Goal: Task Accomplishment & Management: Manage account settings

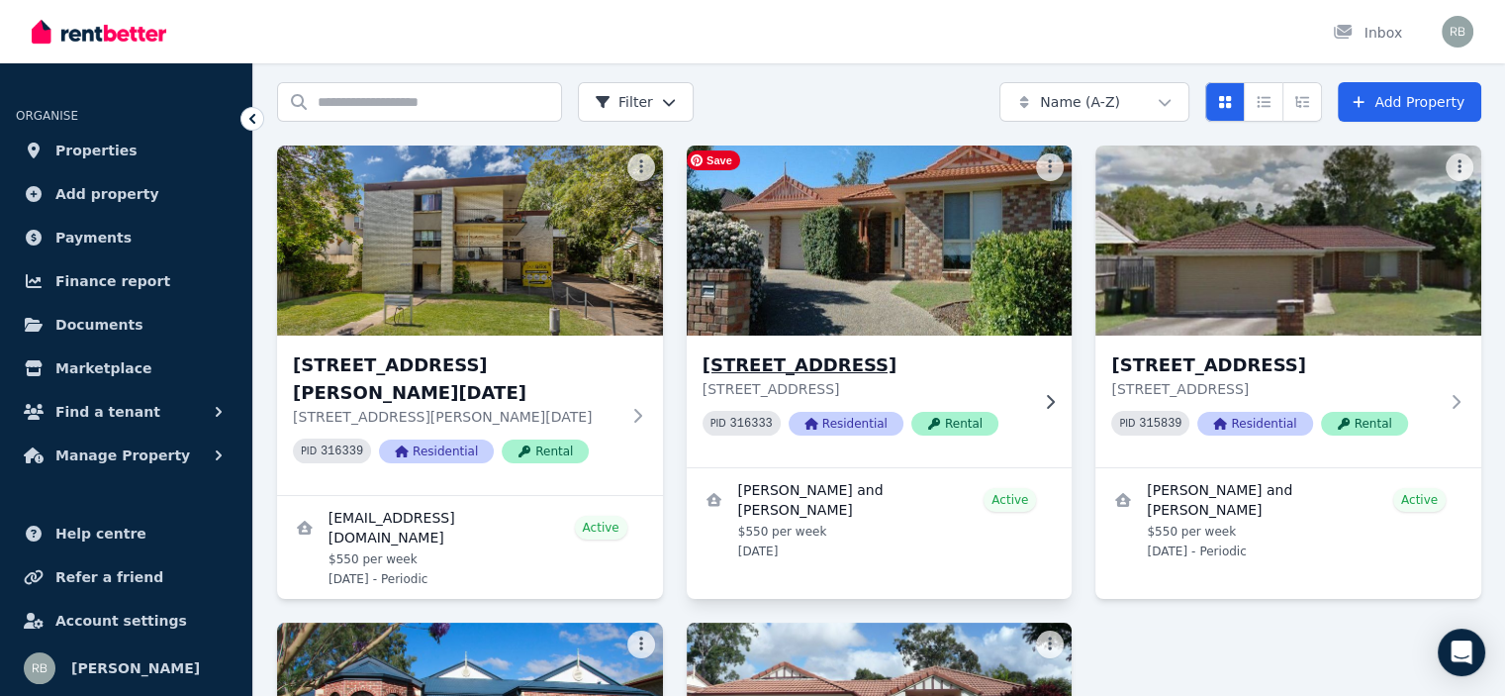
scroll to position [99, 0]
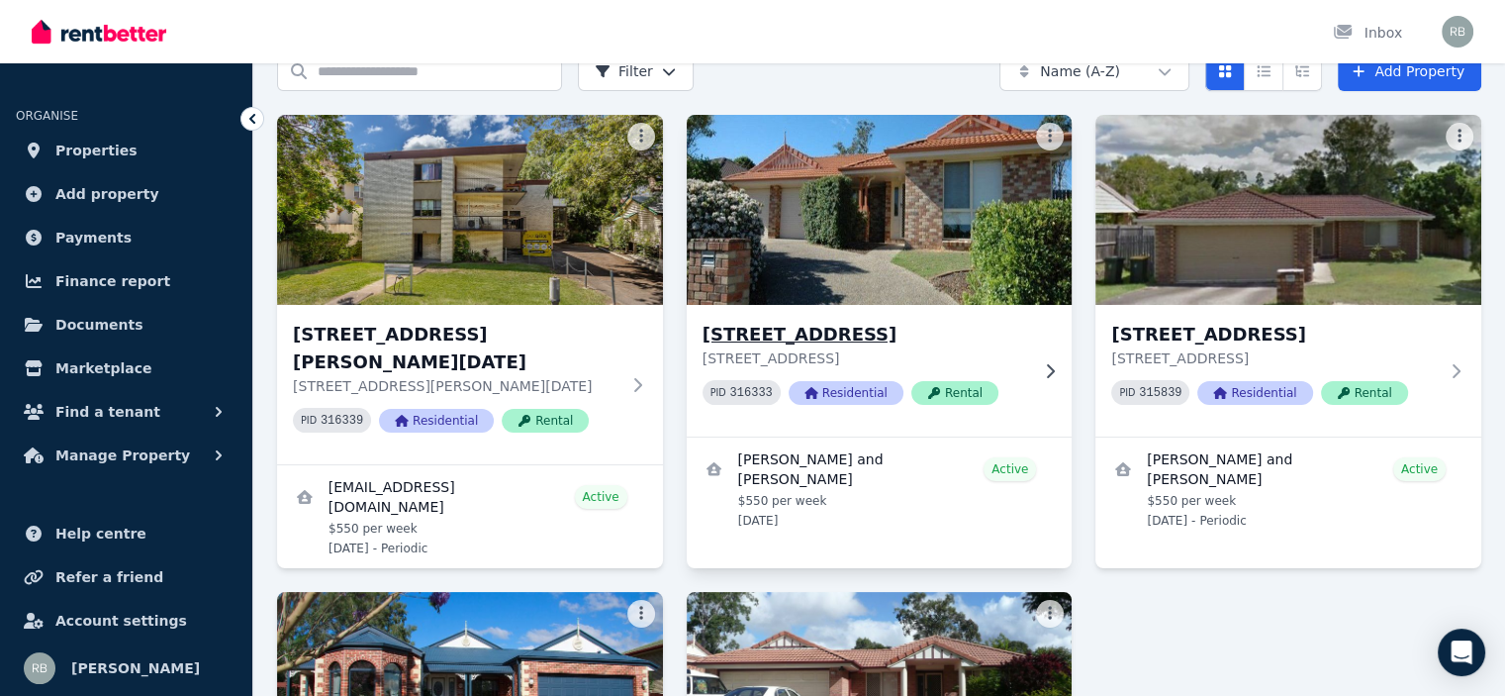
click at [819, 339] on h3 "[STREET_ADDRESS]" at bounding box center [866, 335] width 327 height 28
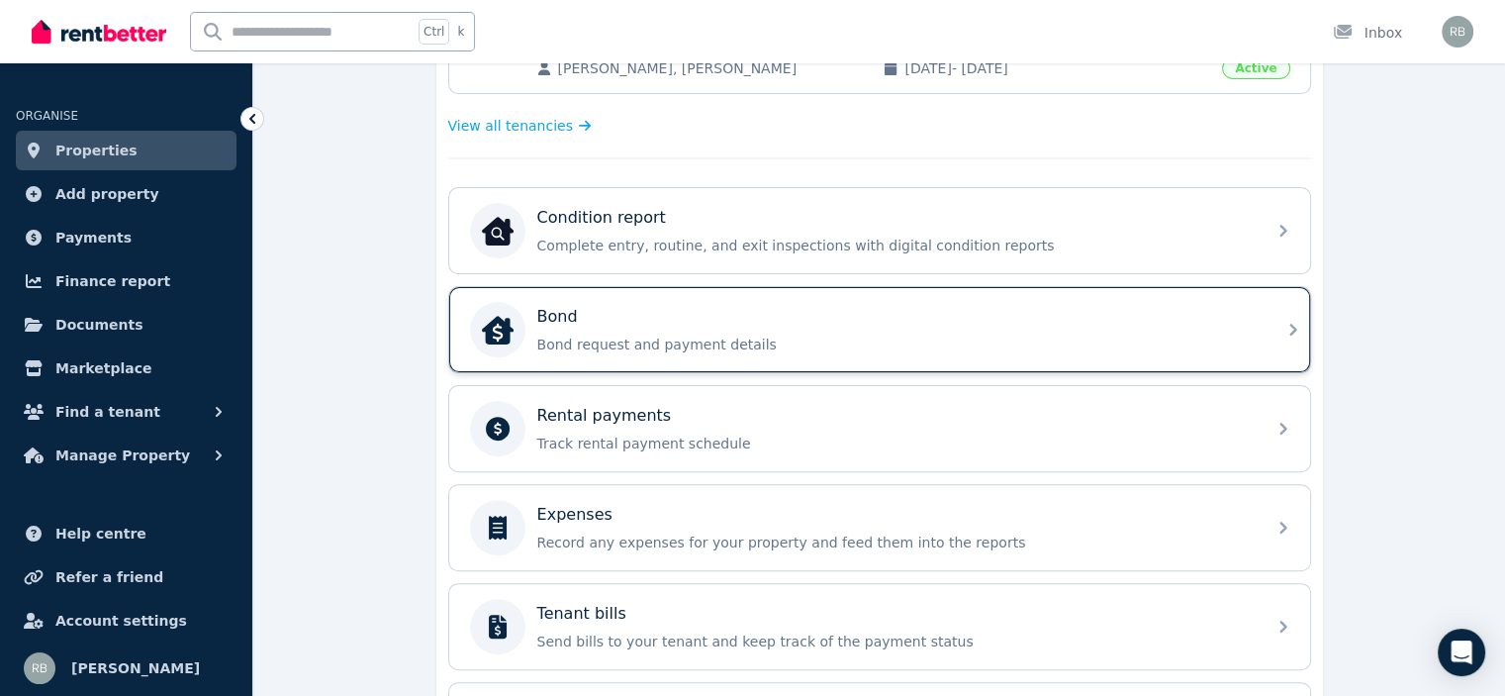
scroll to position [594, 0]
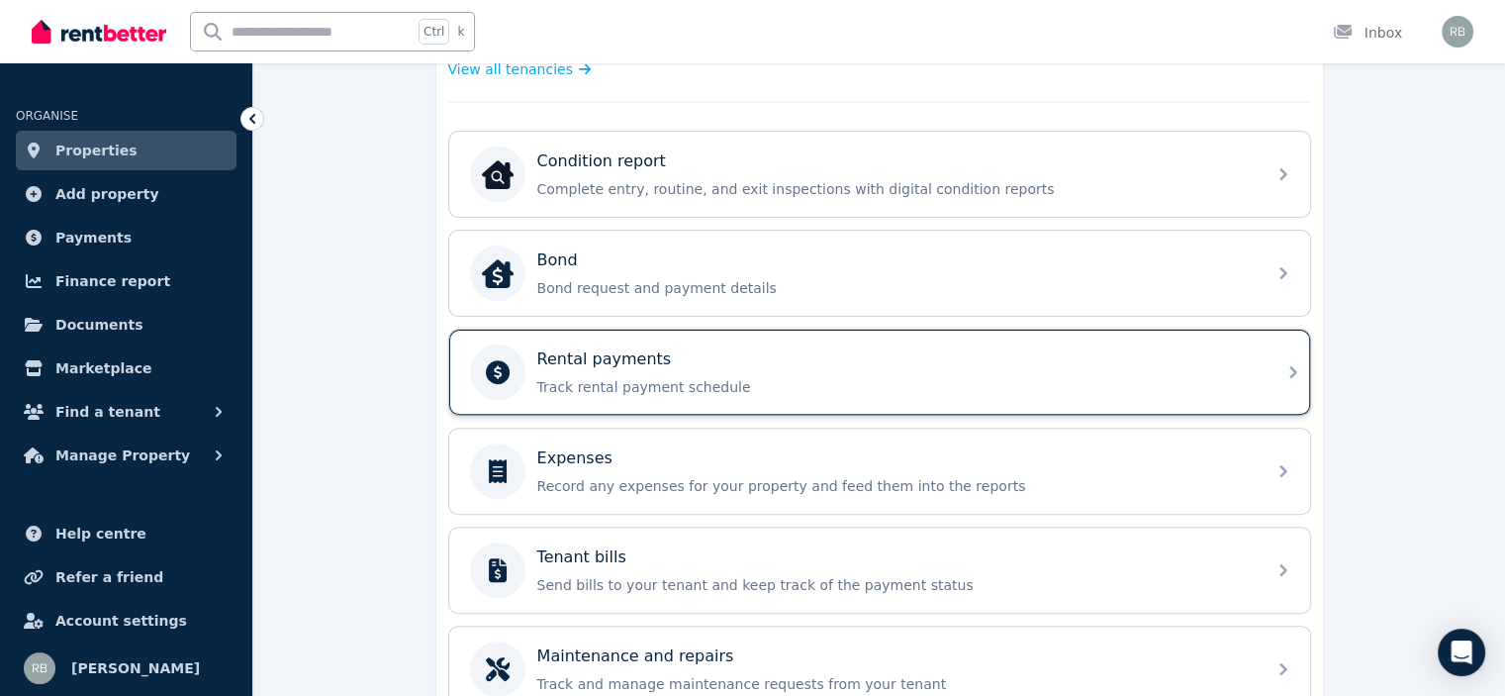
click at [613, 359] on p "Rental payments" at bounding box center [604, 359] width 135 height 24
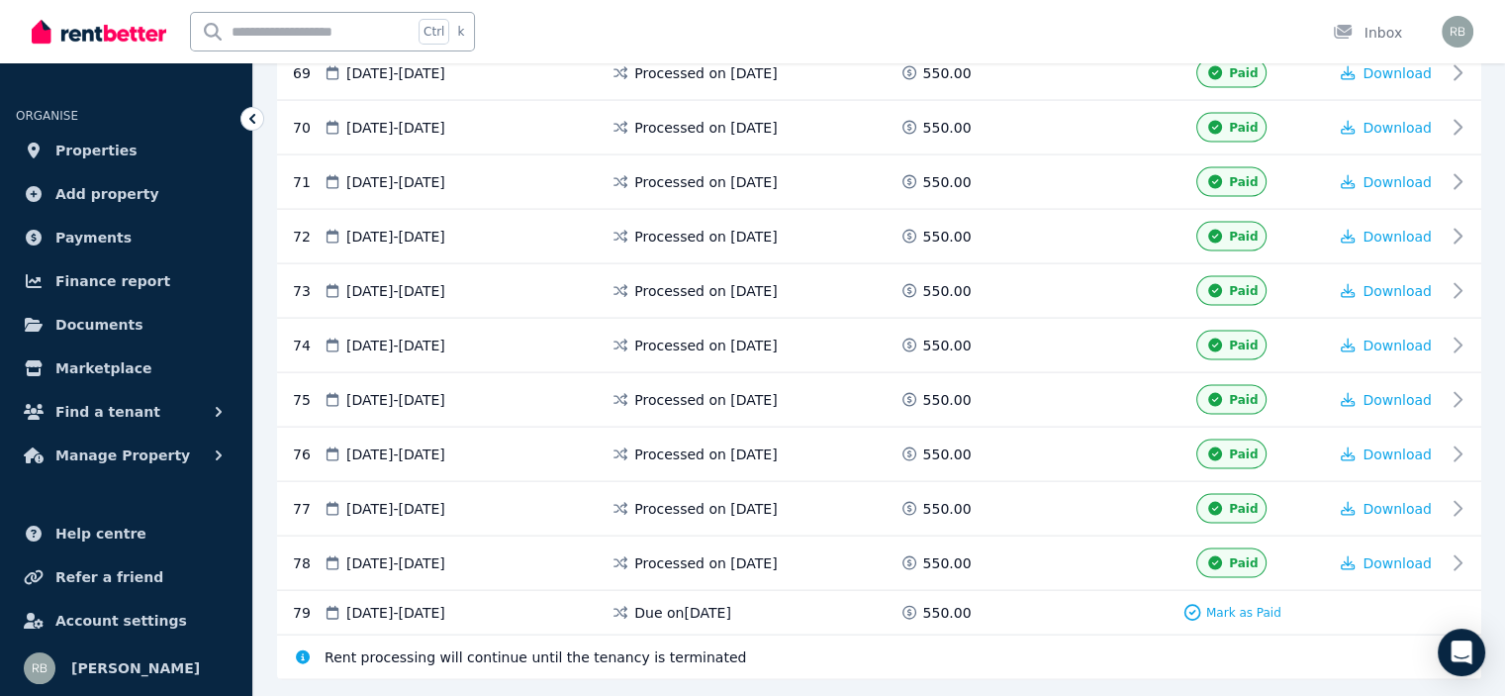
scroll to position [4119, 0]
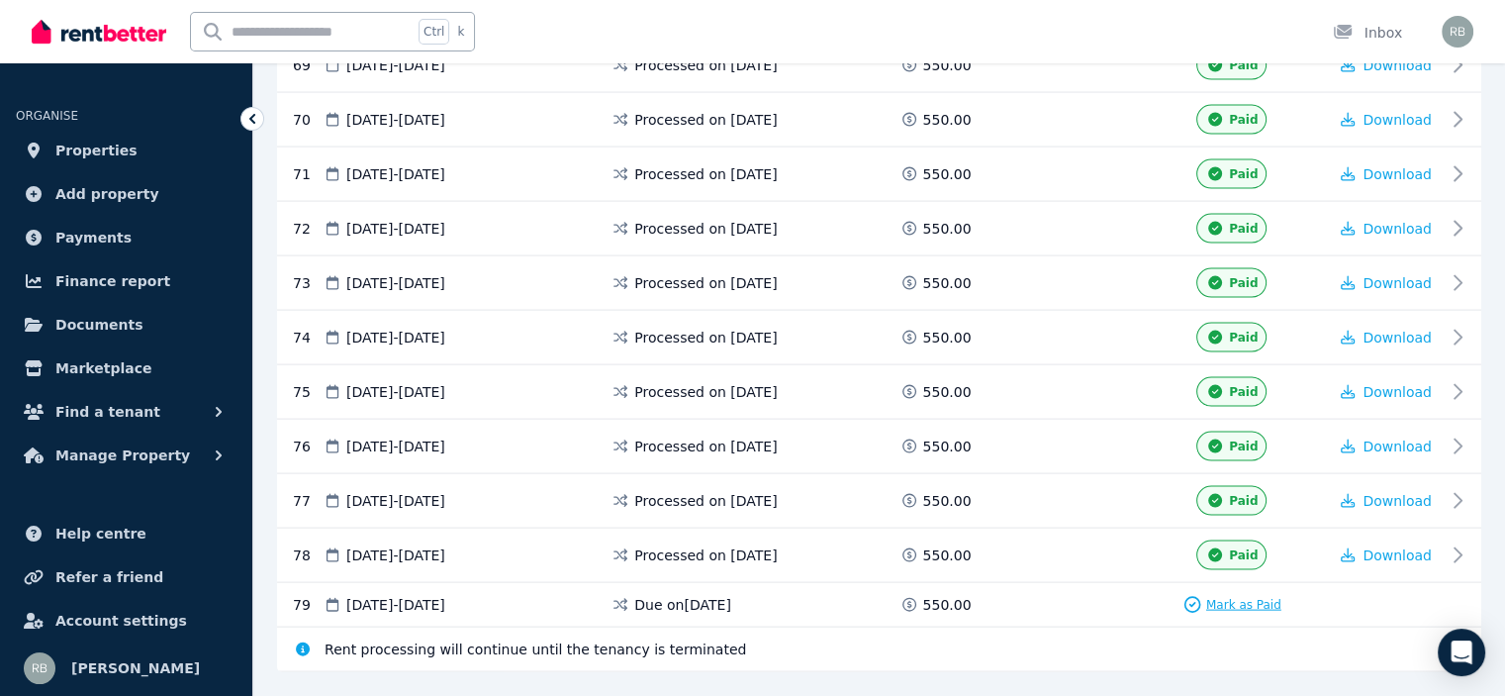
click at [1227, 597] on span "Mark as Paid" at bounding box center [1243, 605] width 75 height 16
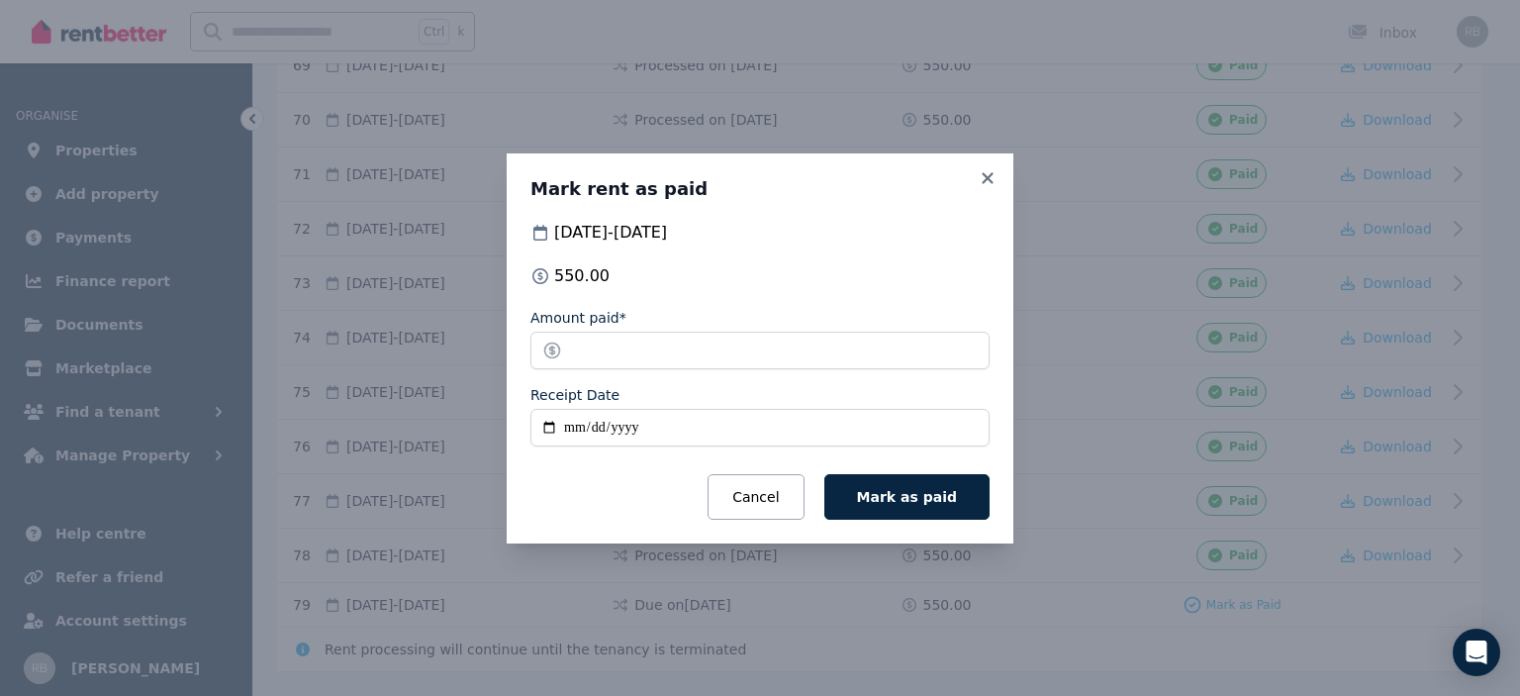
click at [548, 426] on input "Receipt Date" at bounding box center [759, 428] width 459 height 38
type input "**********"
click at [894, 495] on span "Mark as paid" at bounding box center [907, 497] width 100 height 16
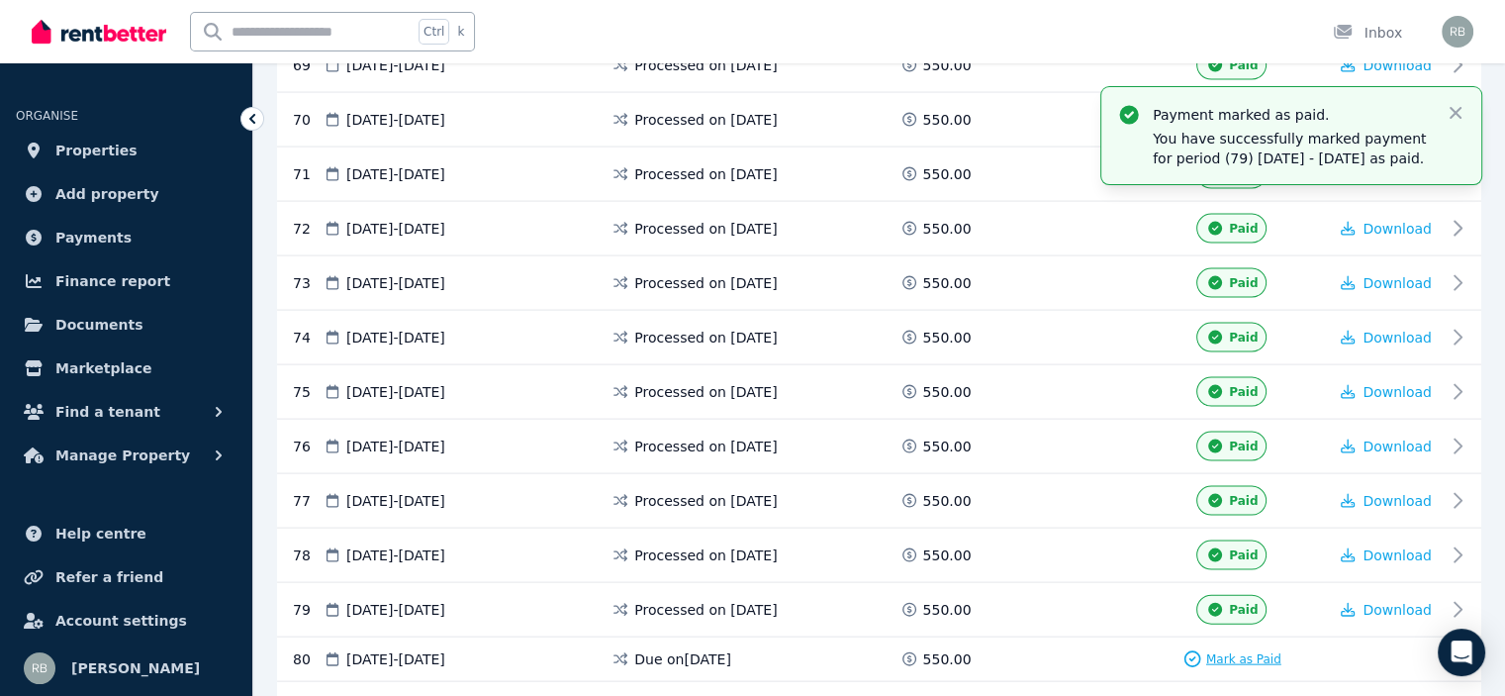
click at [1239, 651] on span "Mark as Paid" at bounding box center [1243, 659] width 75 height 16
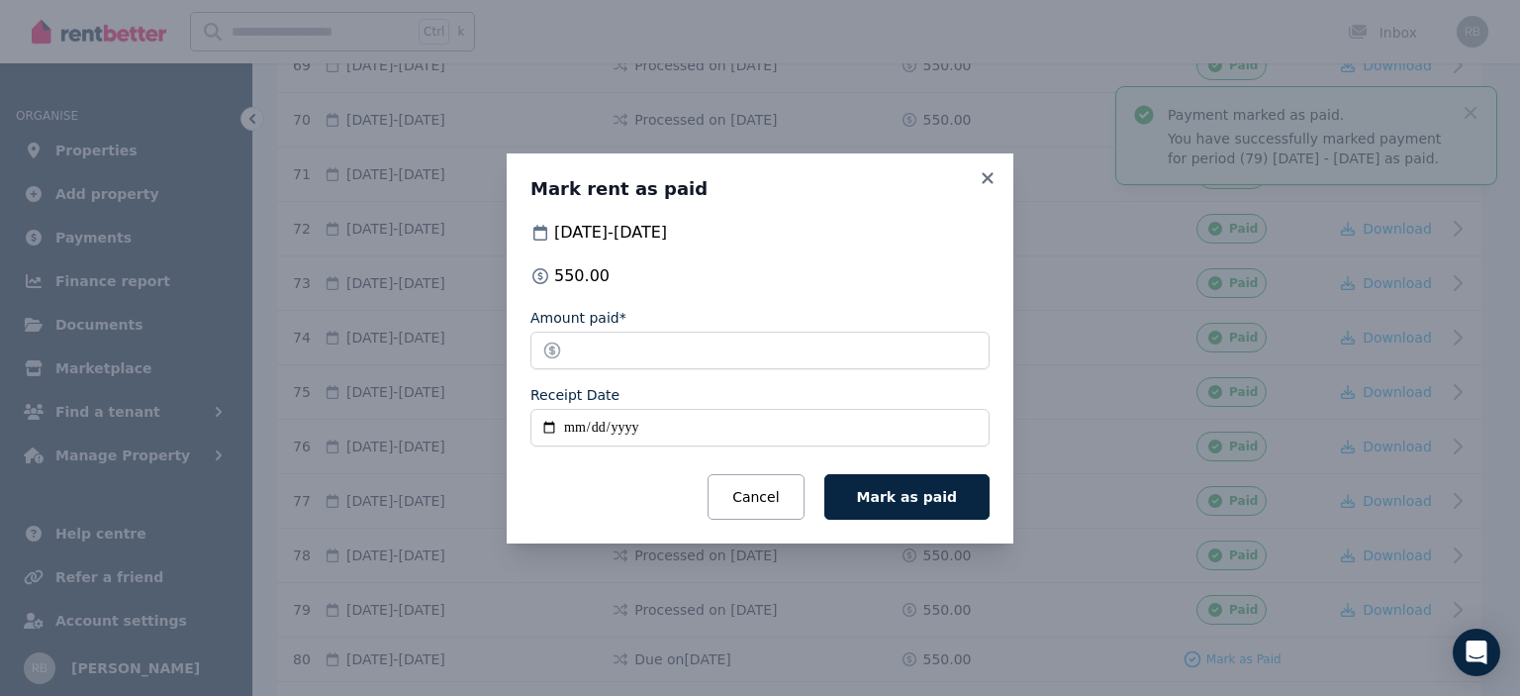
click at [550, 427] on input "Receipt Date" at bounding box center [759, 428] width 459 height 38
type input "**********"
click at [922, 495] on span "Mark as paid" at bounding box center [907, 497] width 100 height 16
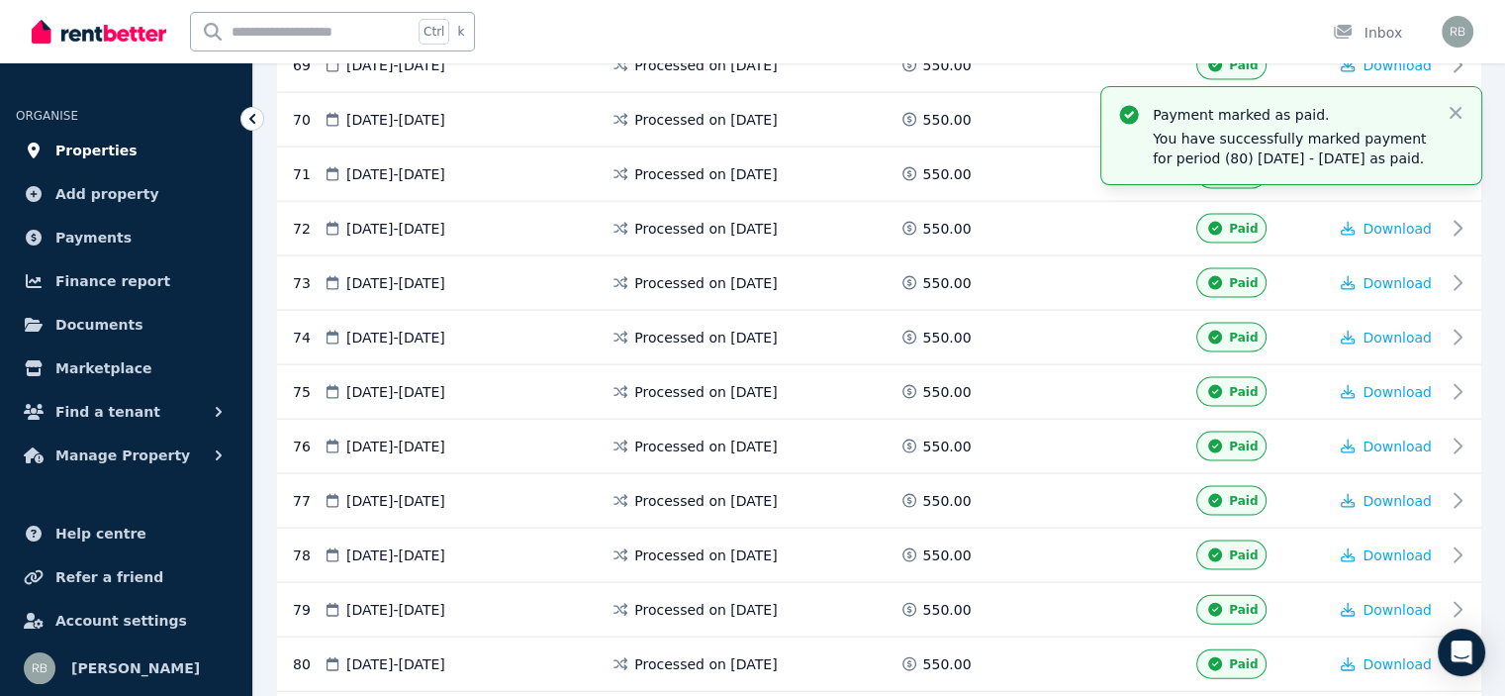
click at [85, 152] on span "Properties" at bounding box center [96, 151] width 82 height 24
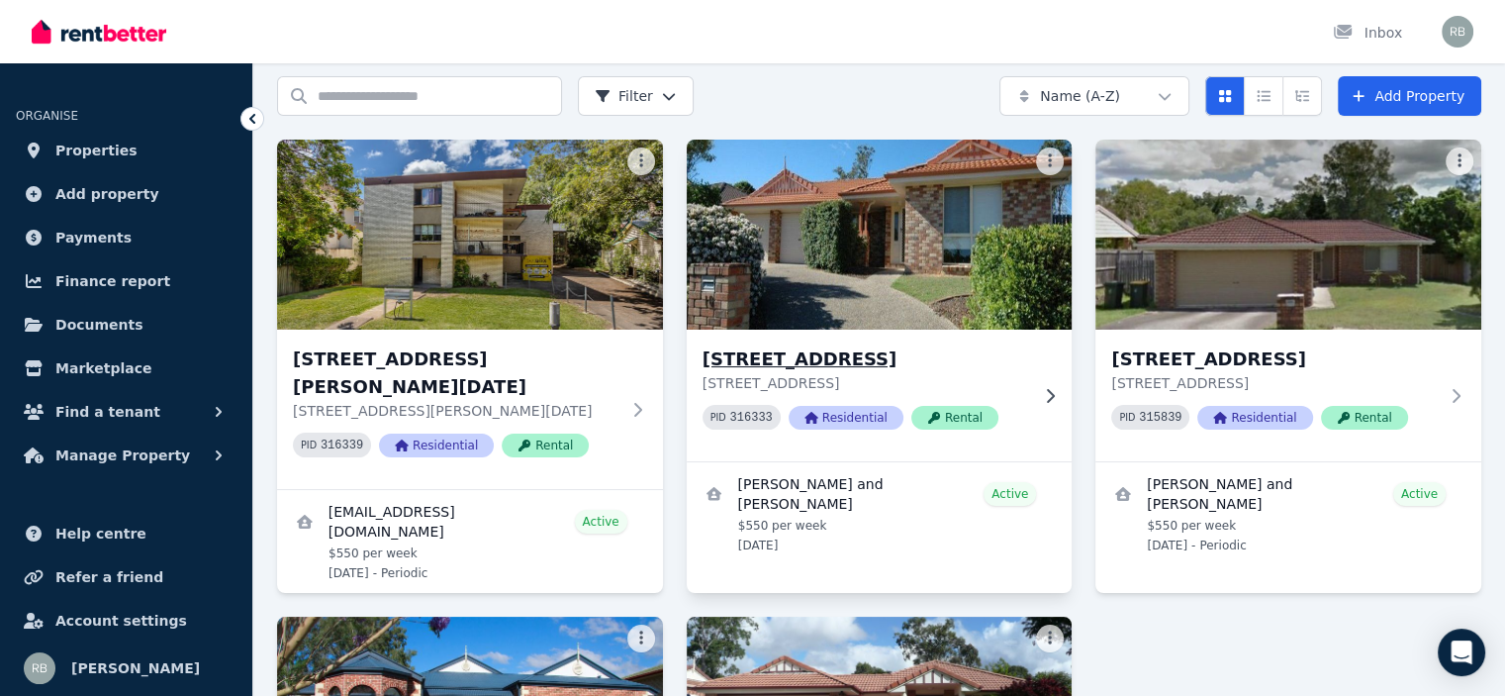
scroll to position [198, 0]
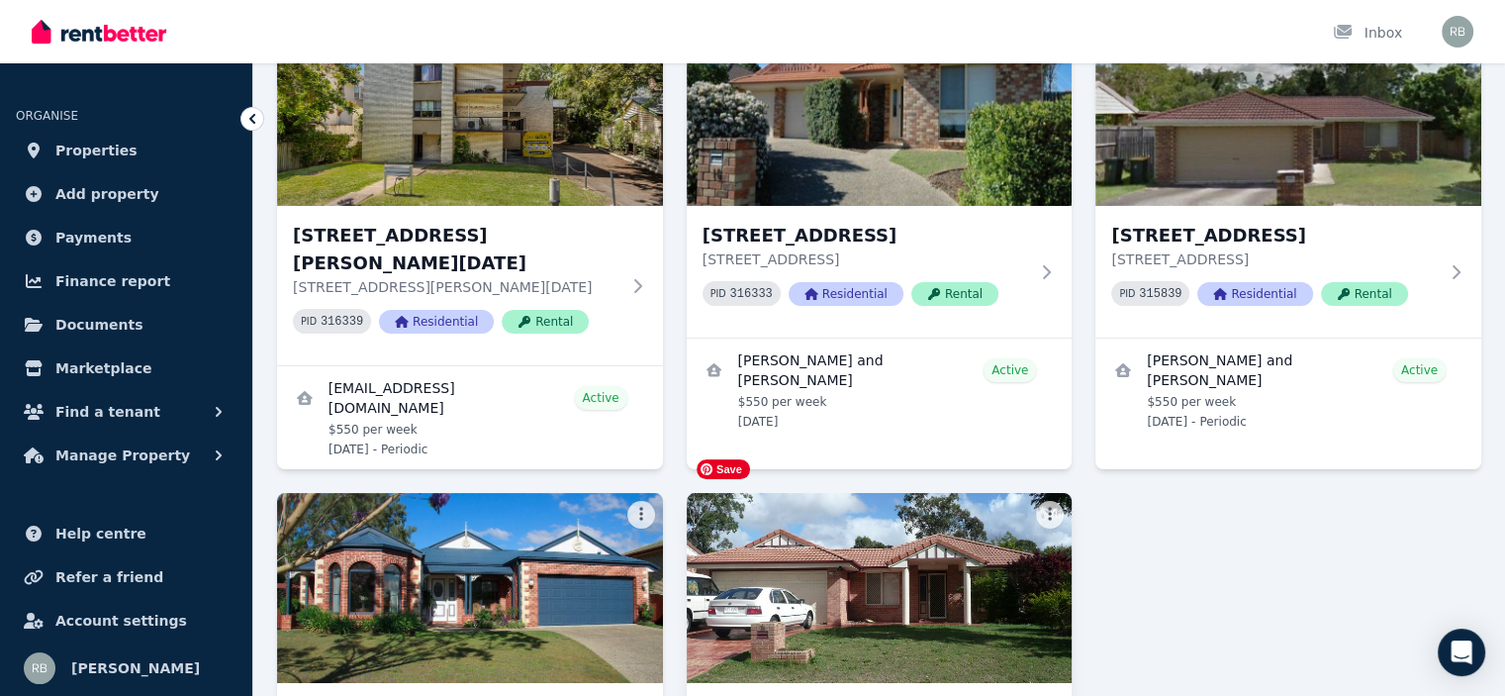
click at [859, 544] on img at bounding box center [879, 588] width 405 height 200
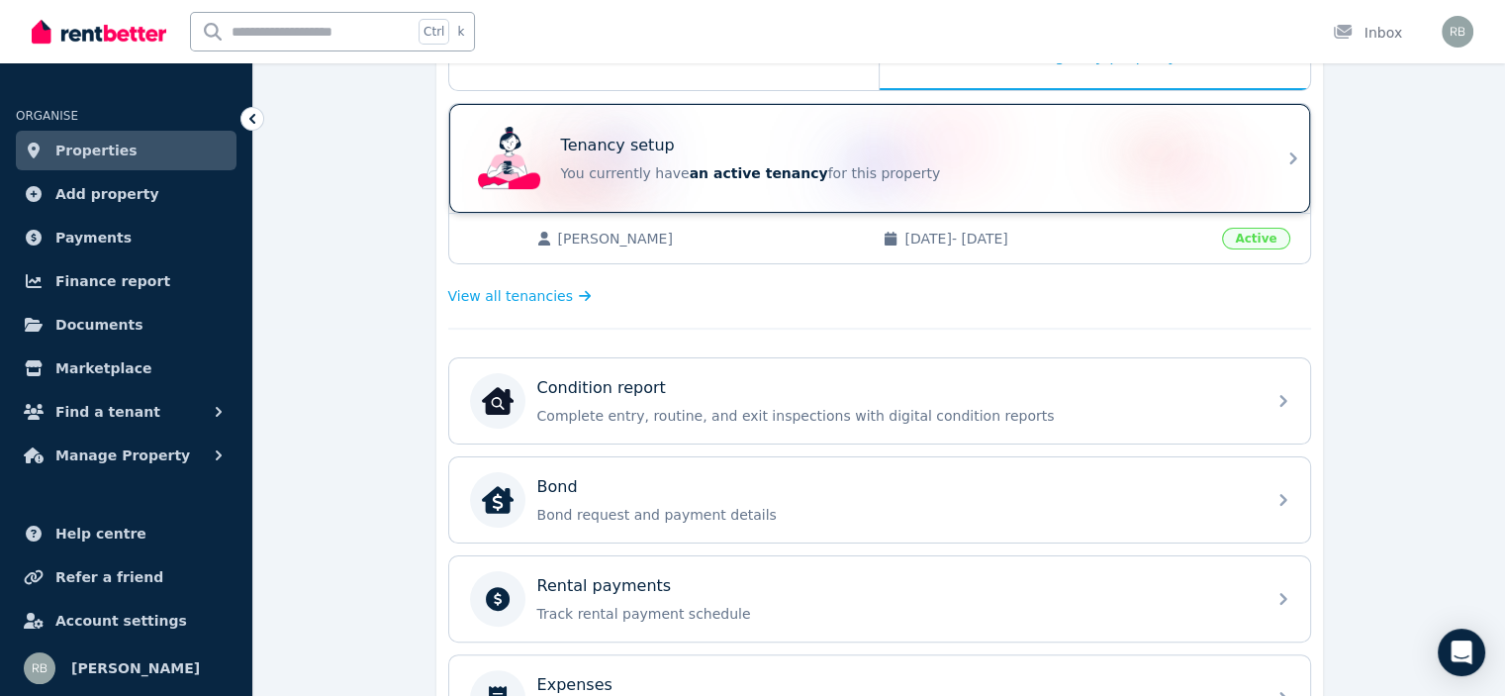
scroll to position [495, 0]
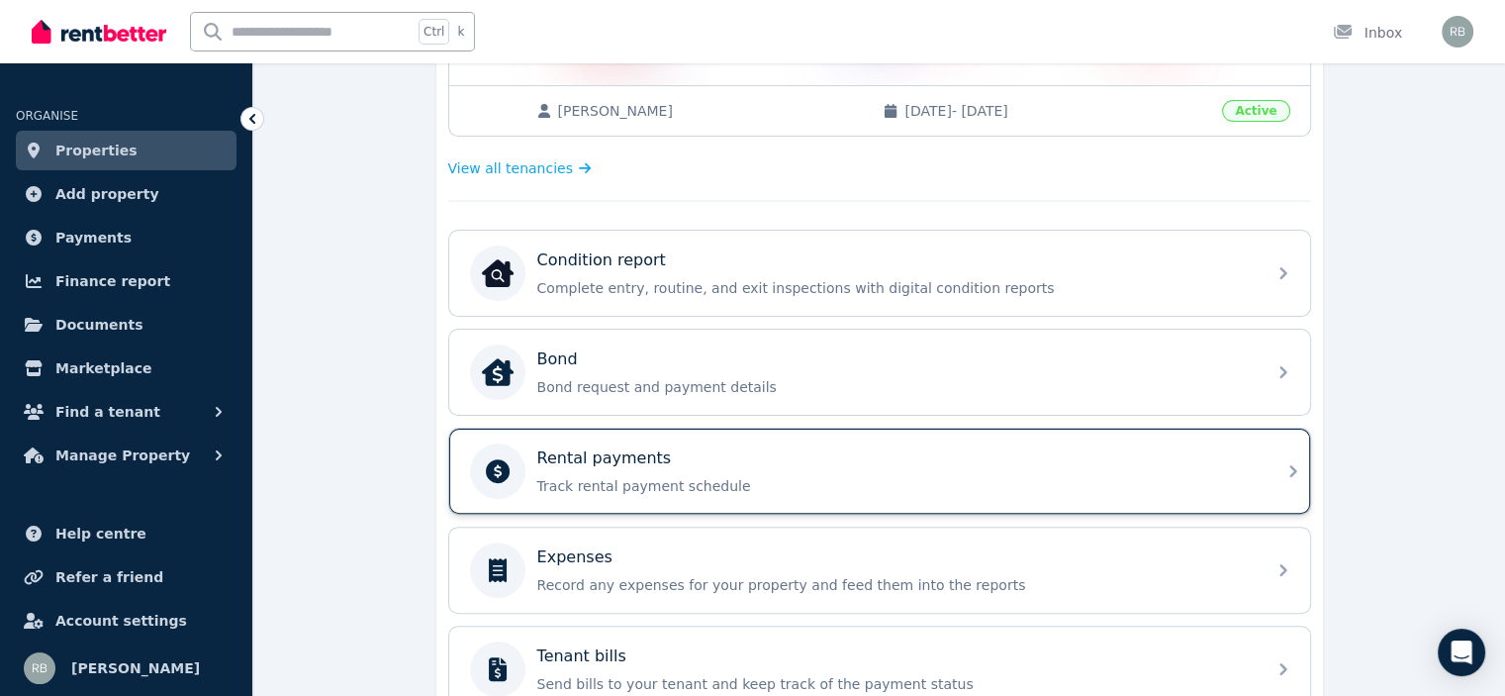
click at [602, 466] on div "Rental payments Track rental payment schedule" at bounding box center [895, 470] width 716 height 49
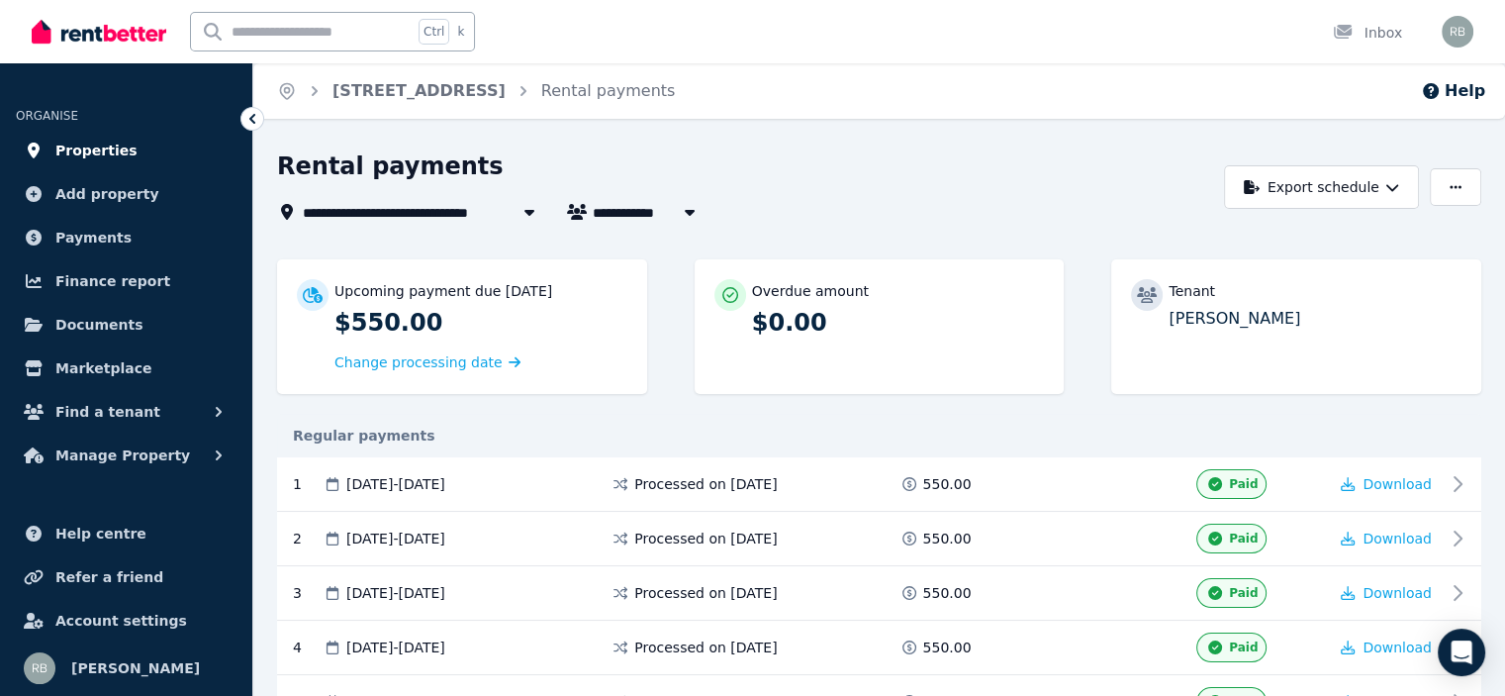
click at [110, 152] on span "Properties" at bounding box center [96, 151] width 82 height 24
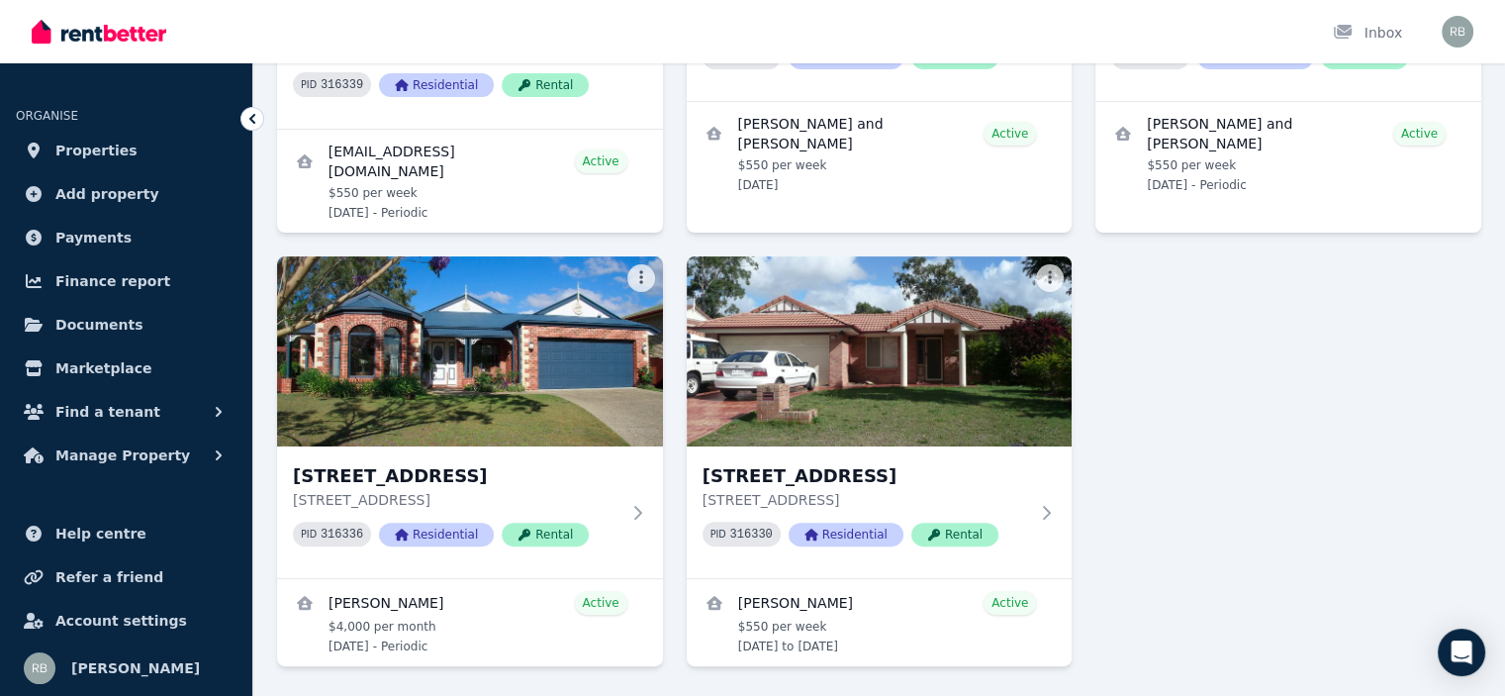
scroll to position [451, 0]
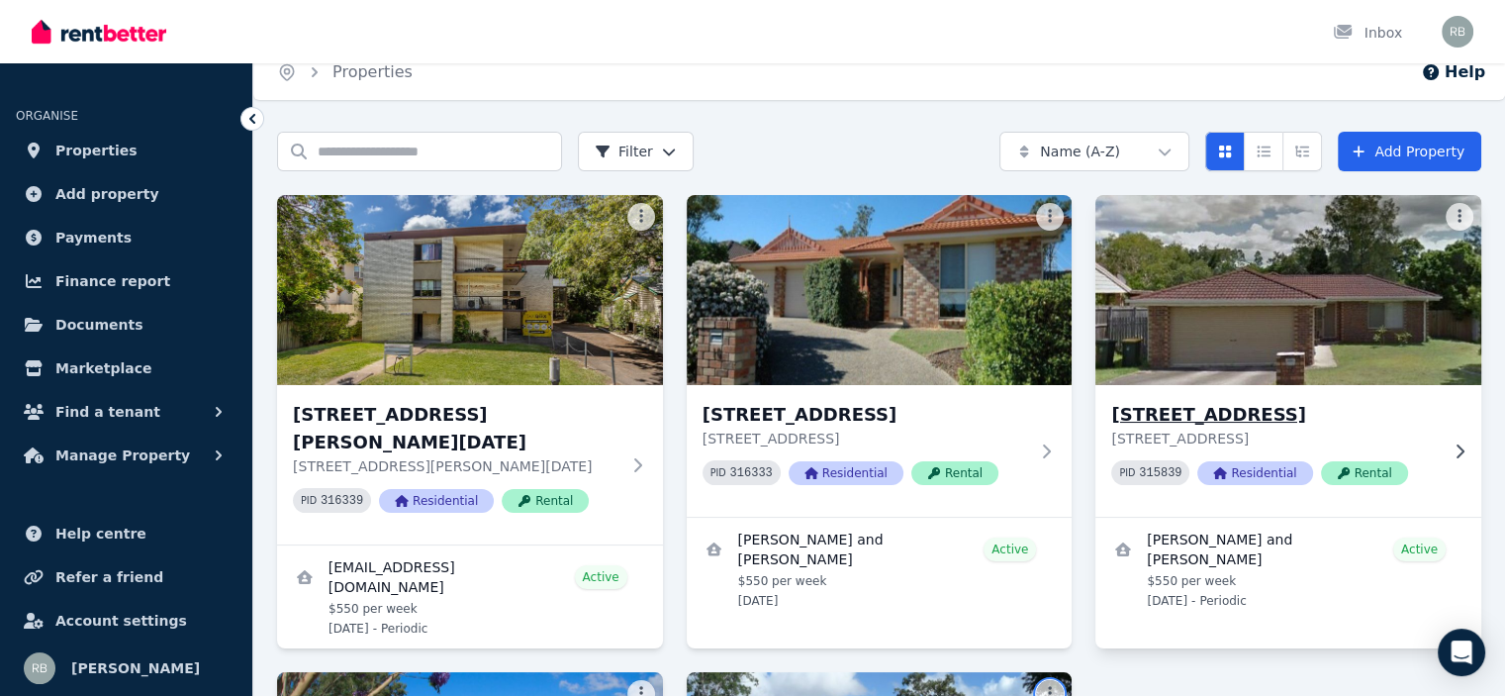
scroll to position [0, 0]
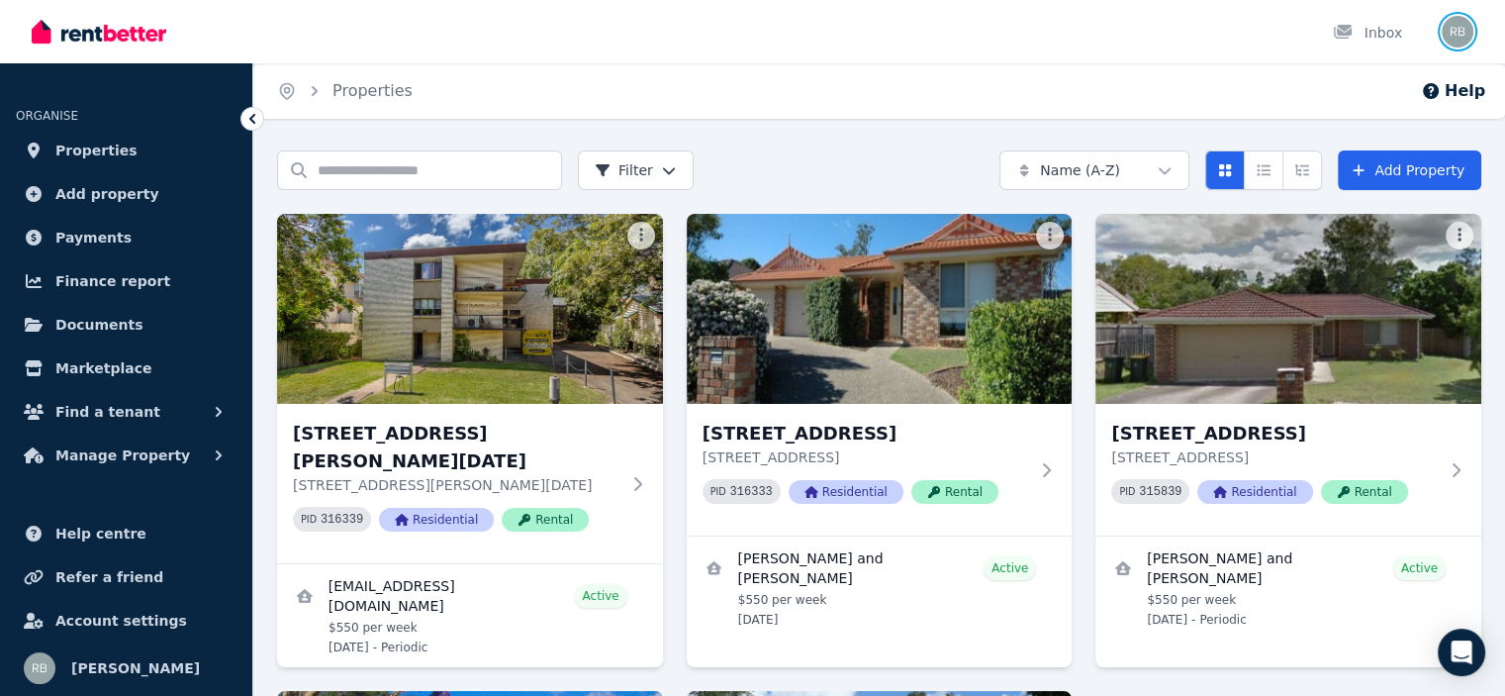
click at [1458, 35] on img "button" at bounding box center [1458, 32] width 32 height 32
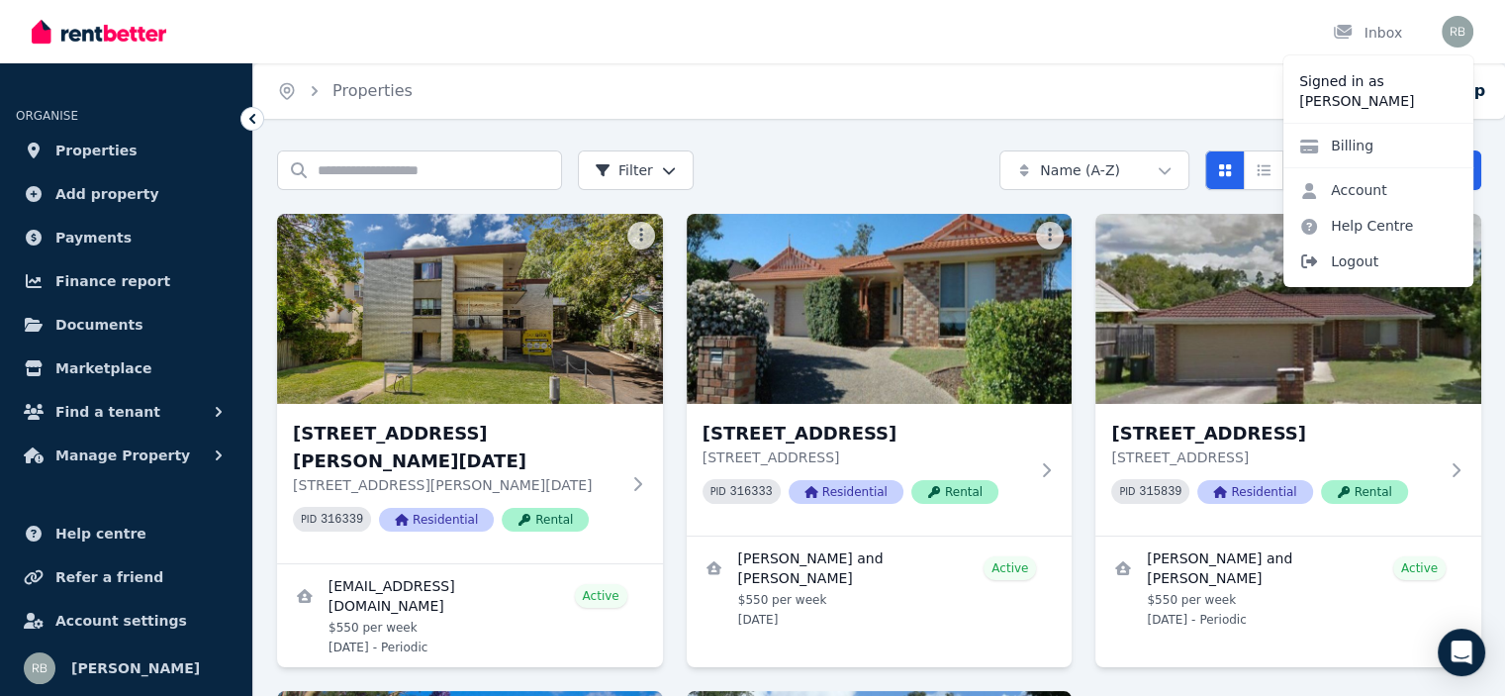
click at [1360, 258] on span "Logout" at bounding box center [1378, 261] width 190 height 36
